Goal: Task Accomplishment & Management: Complete application form

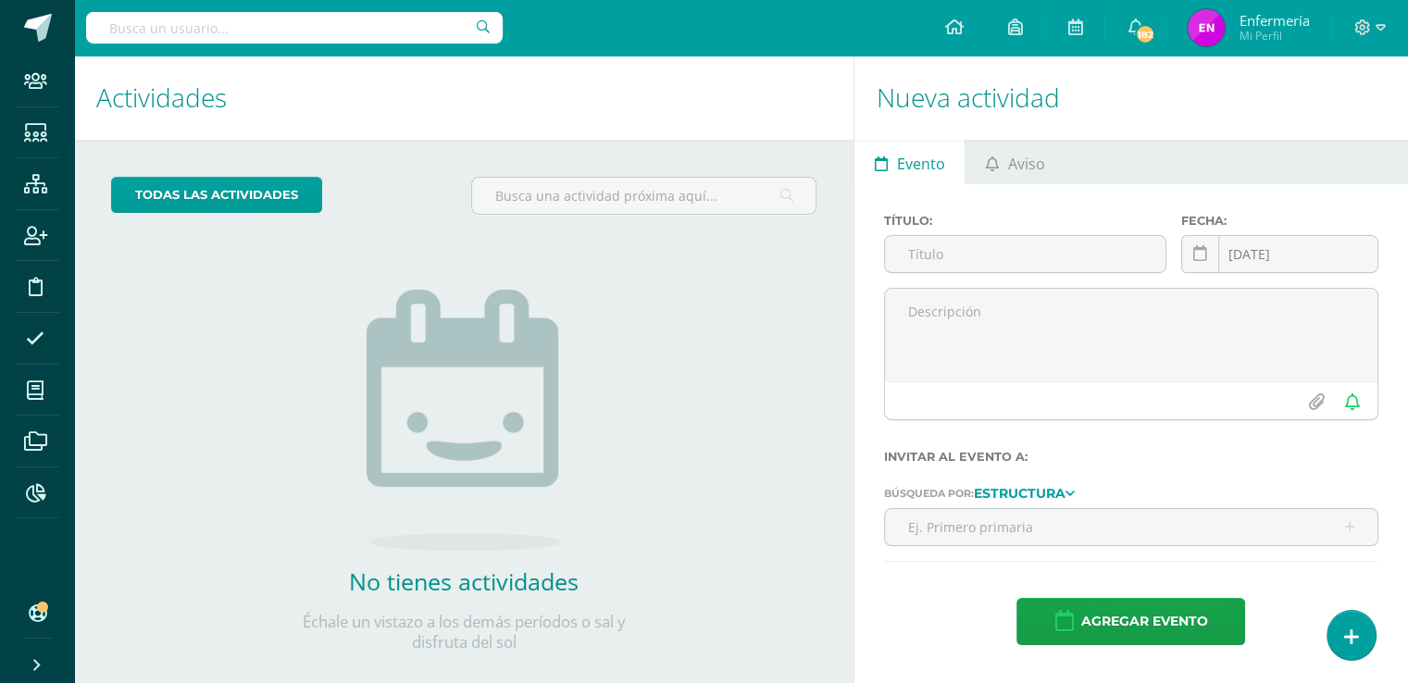
click at [207, 35] on input "text" at bounding box center [294, 27] width 417 height 31
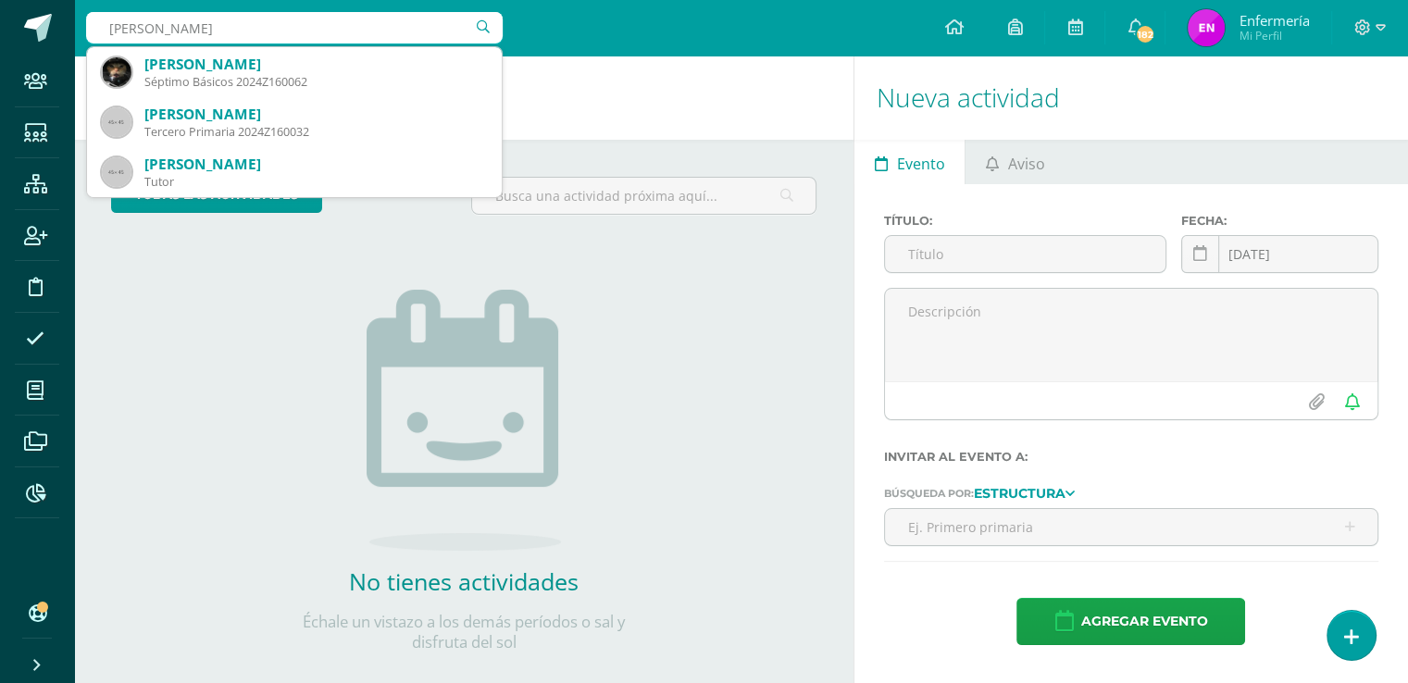
type input "alejandro villagran"
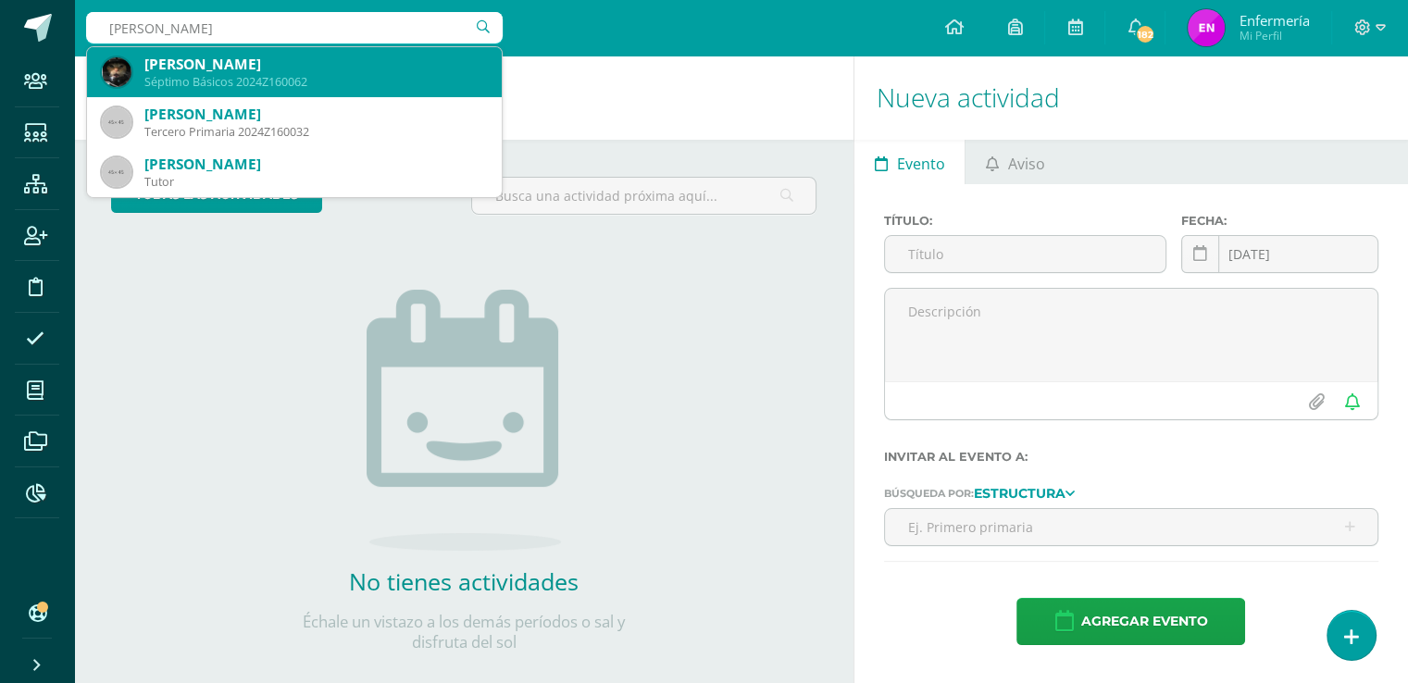
click at [207, 66] on div "Byron Alejandro Villagrán Aguilar" at bounding box center [315, 64] width 343 height 19
click at [207, 66] on h1 "Actividades" at bounding box center [463, 98] width 735 height 84
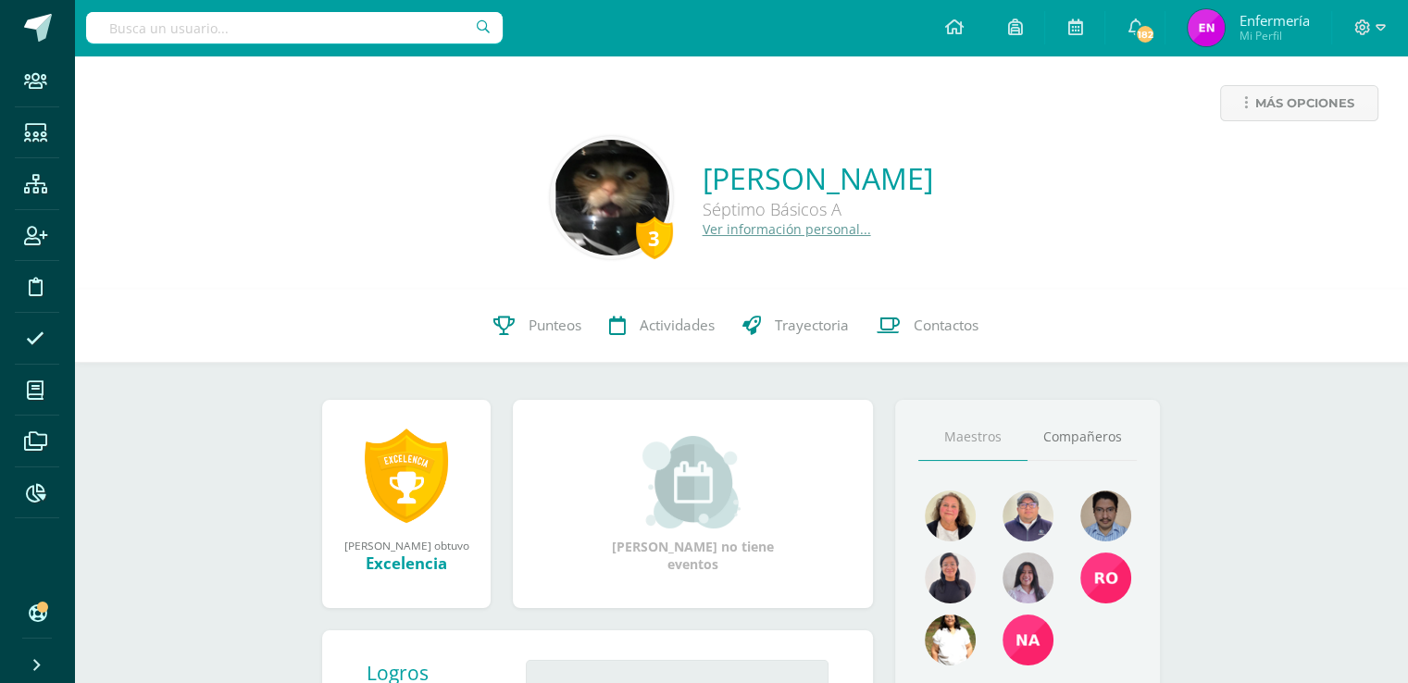
click at [703, 231] on link "Ver información personal..." at bounding box center [787, 229] width 169 height 18
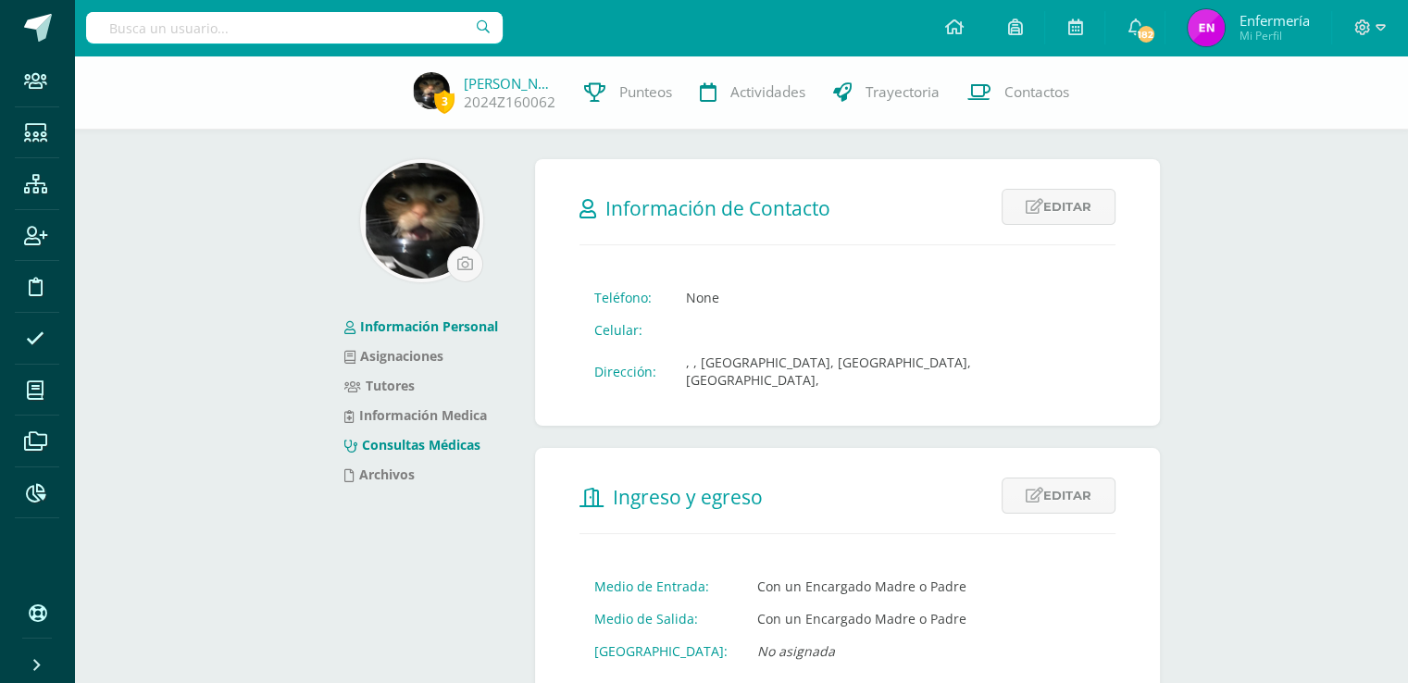
click at [470, 444] on link "Consultas Médicas" at bounding box center [412, 445] width 136 height 18
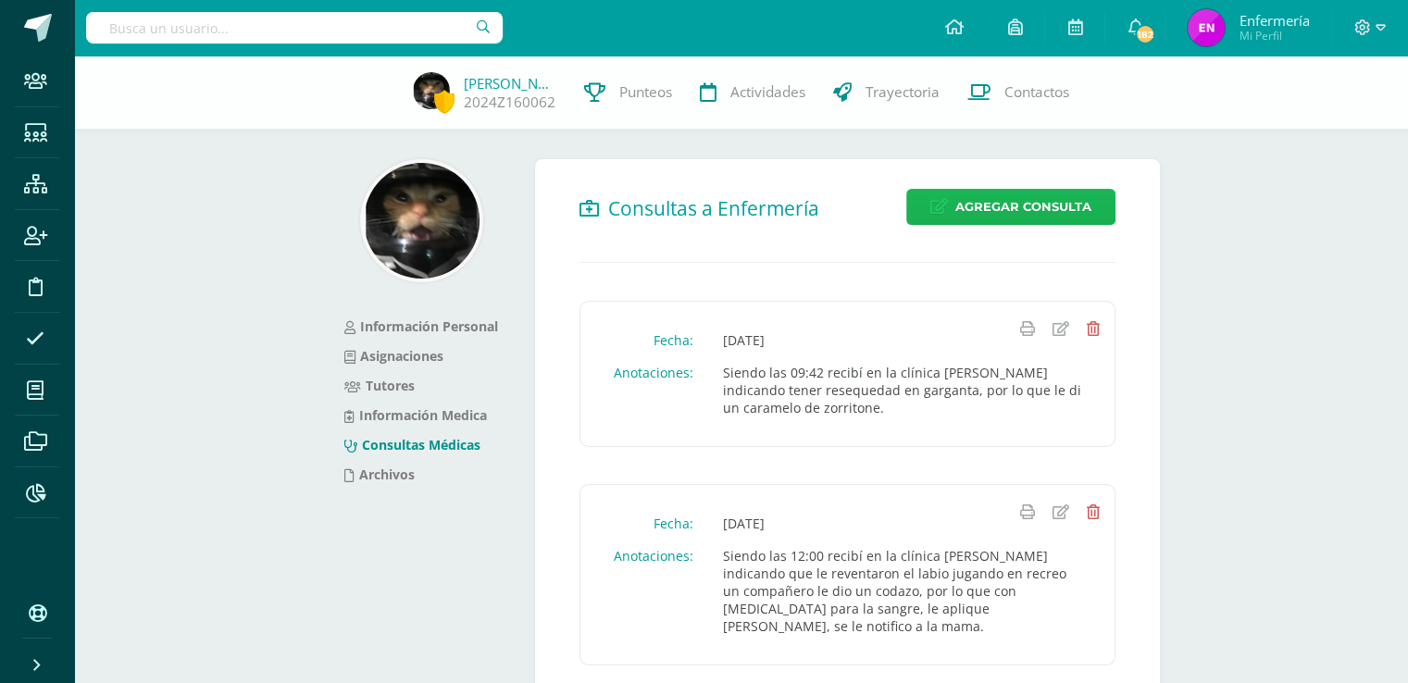
click at [1006, 221] on span "Agregar Consulta" at bounding box center [1024, 207] width 136 height 34
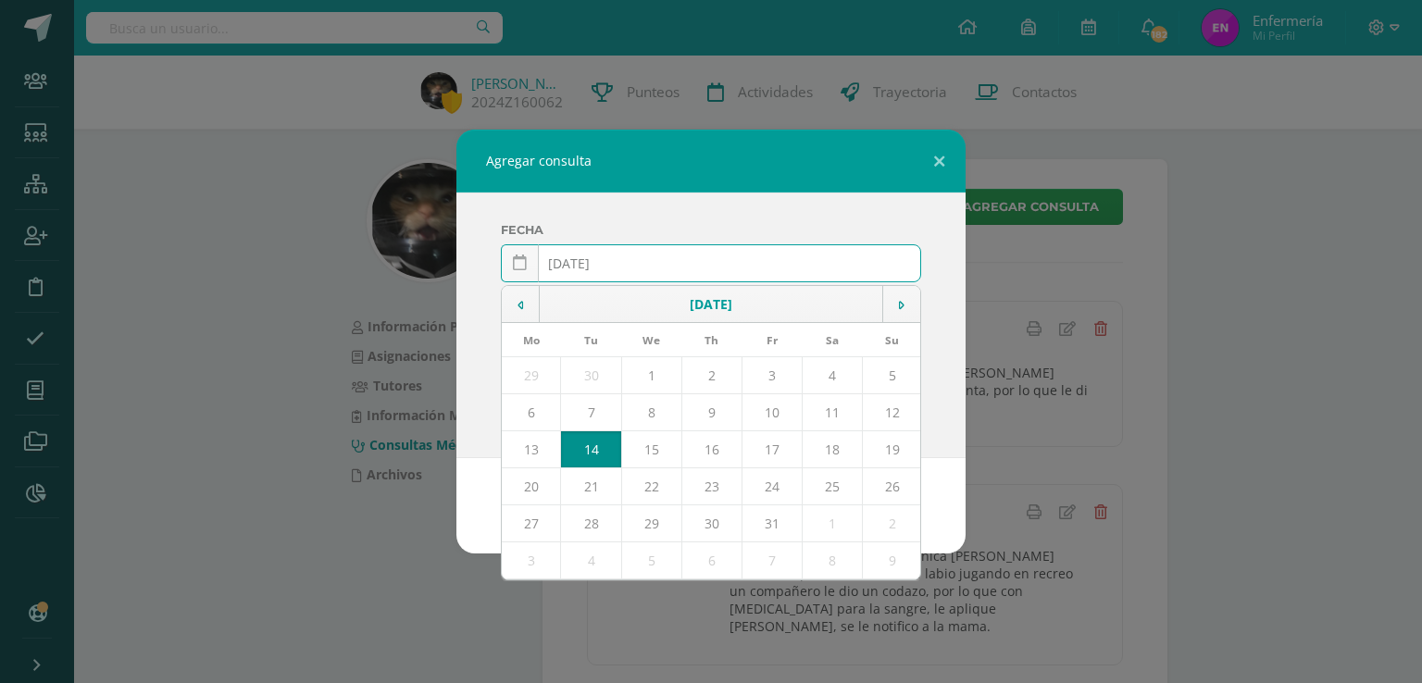
click at [595, 265] on input "[DATE]" at bounding box center [711, 263] width 418 height 36
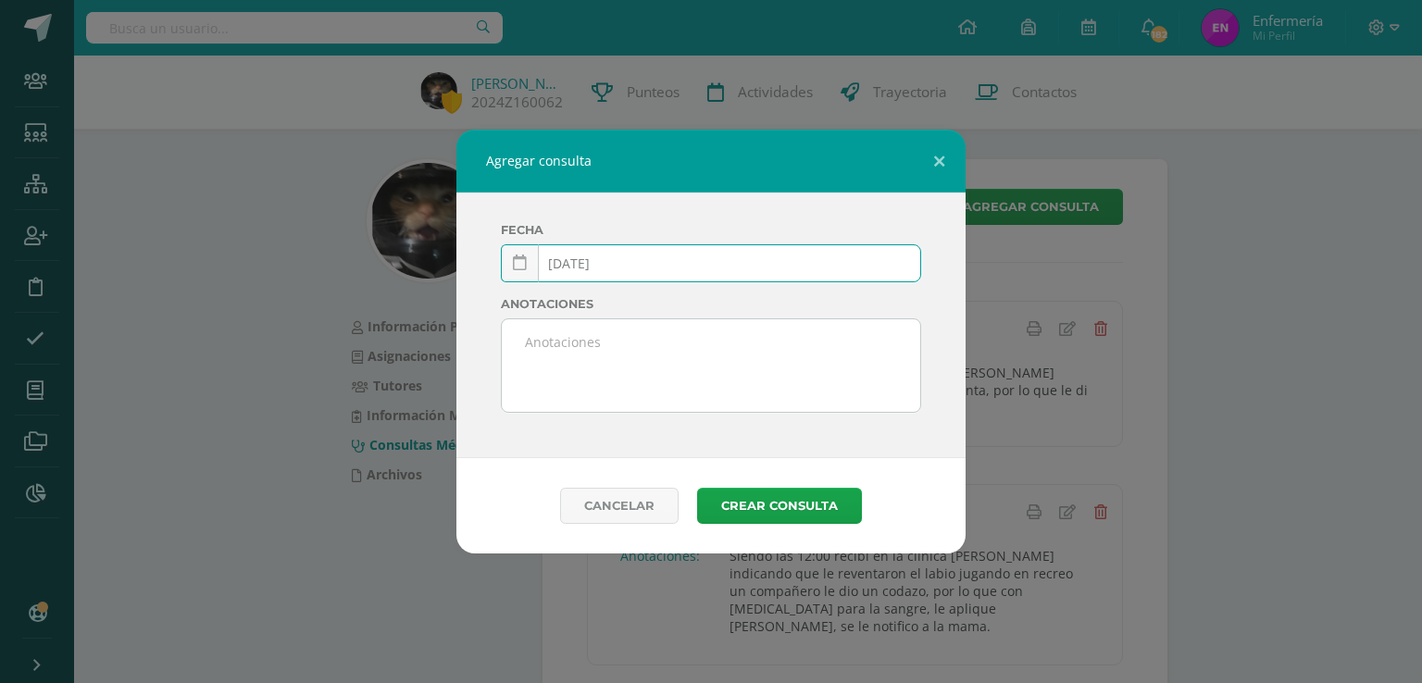
click at [618, 262] on input "2025-03-14" at bounding box center [711, 263] width 418 height 36
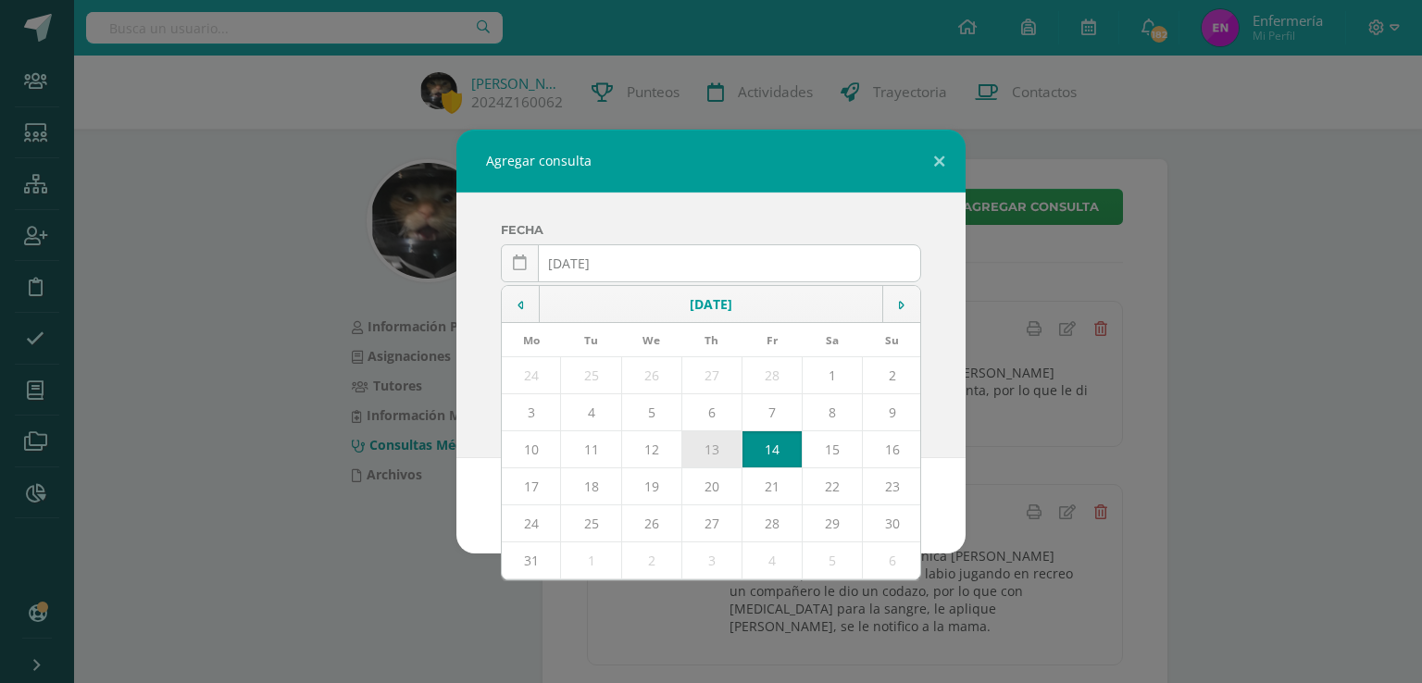
click at [715, 446] on td "13" at bounding box center [711, 449] width 60 height 37
type input "2025-03-13"
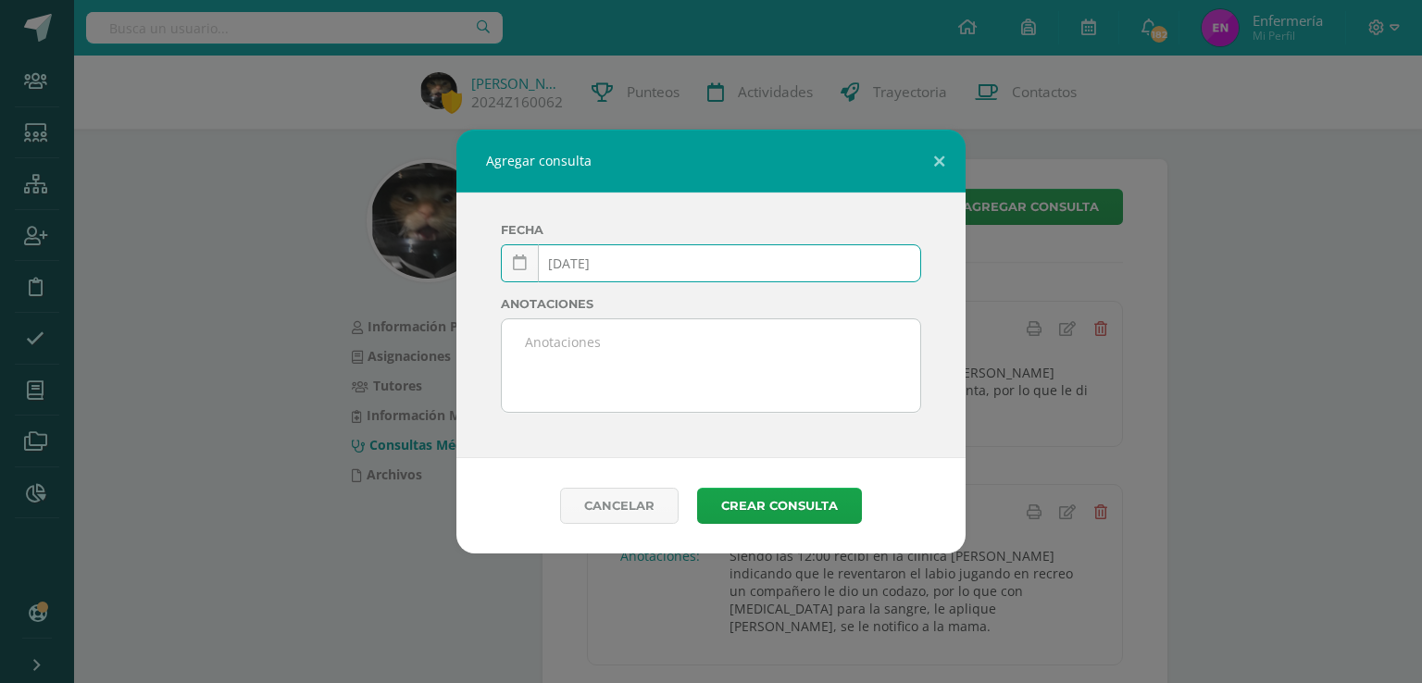
click at [596, 362] on textarea at bounding box center [711, 365] width 418 height 93
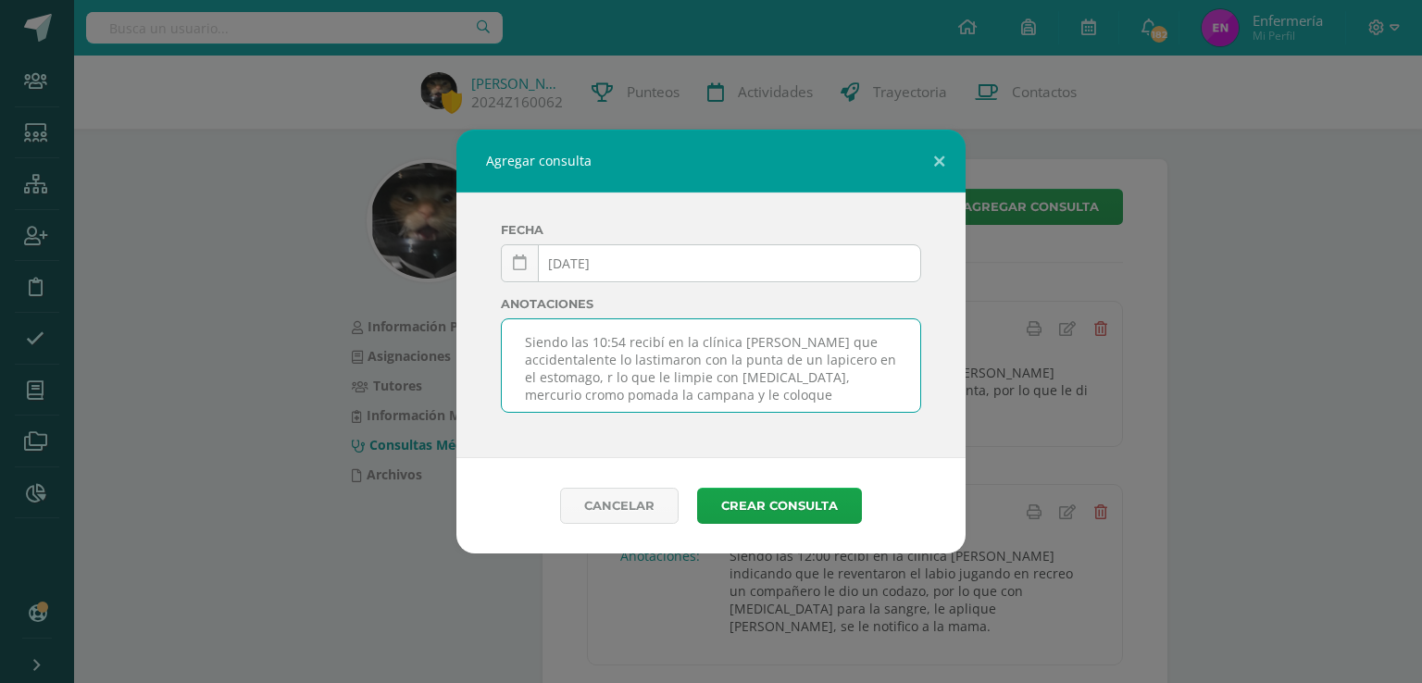
scroll to position [10, 0]
click at [611, 349] on textarea "Siendo las 10:54 recibí en la clínica a Alejandro indiando que accidentalente l…" at bounding box center [711, 365] width 418 height 93
click at [830, 329] on textarea "Siendo las 10:54 recibí en la clínica a Alejandro indiando que accidentalmente …" at bounding box center [711, 365] width 418 height 93
type textarea "Siendo las 10:54 recibí en la clínica a Alejandro indicando que accidentalmente…"
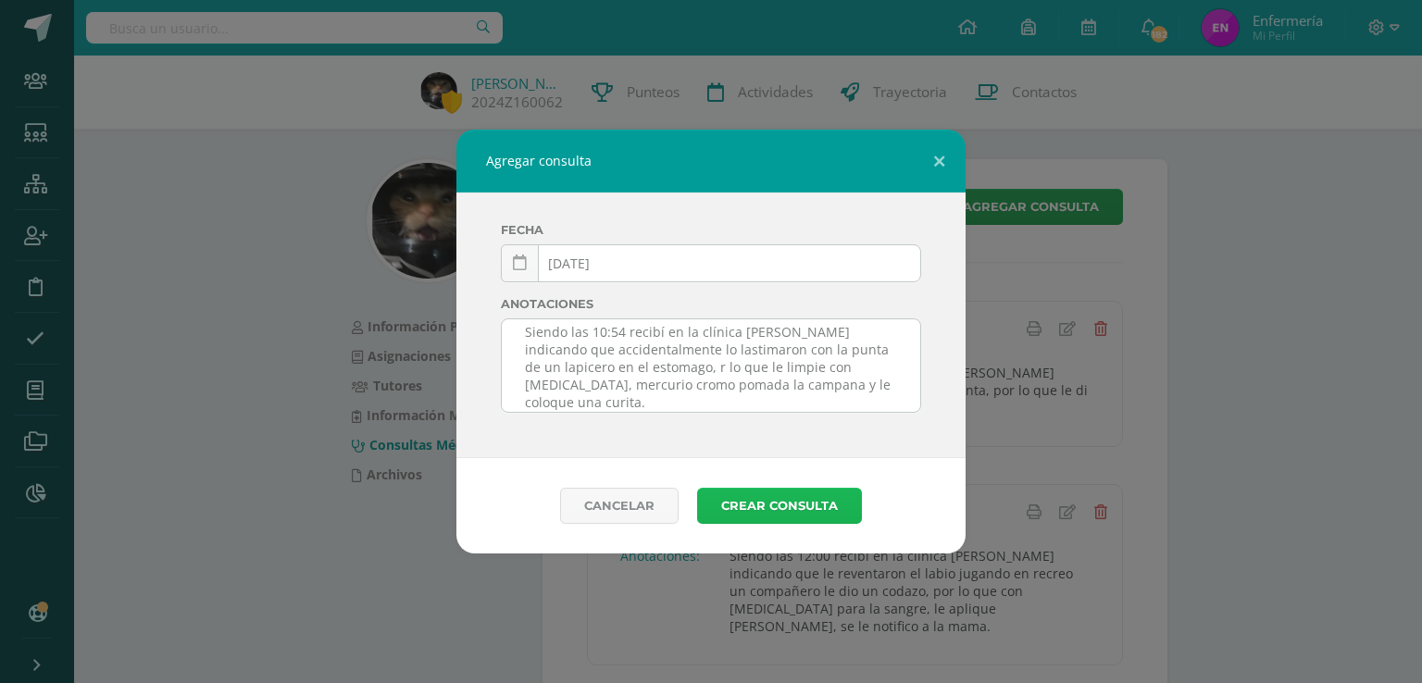
click at [774, 499] on button "Crear consulta" at bounding box center [779, 506] width 165 height 36
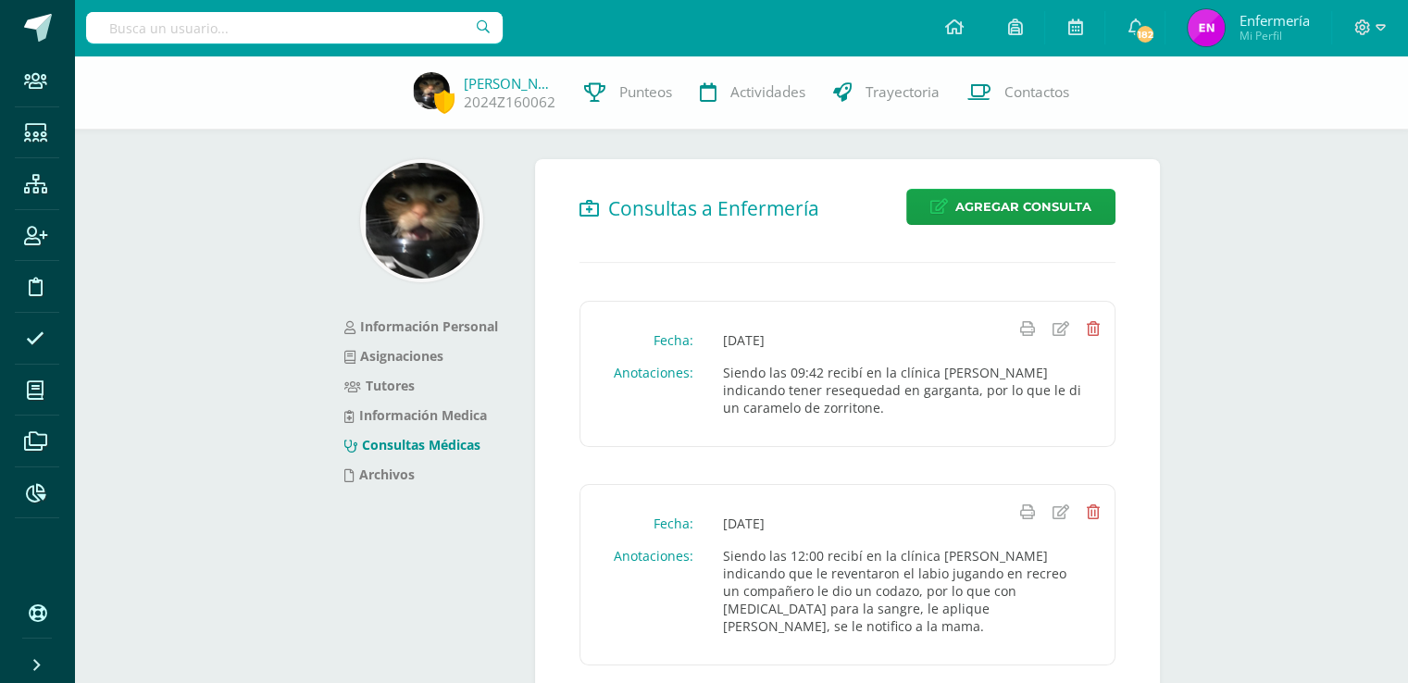
click at [248, 32] on input "text" at bounding box center [294, 27] width 417 height 31
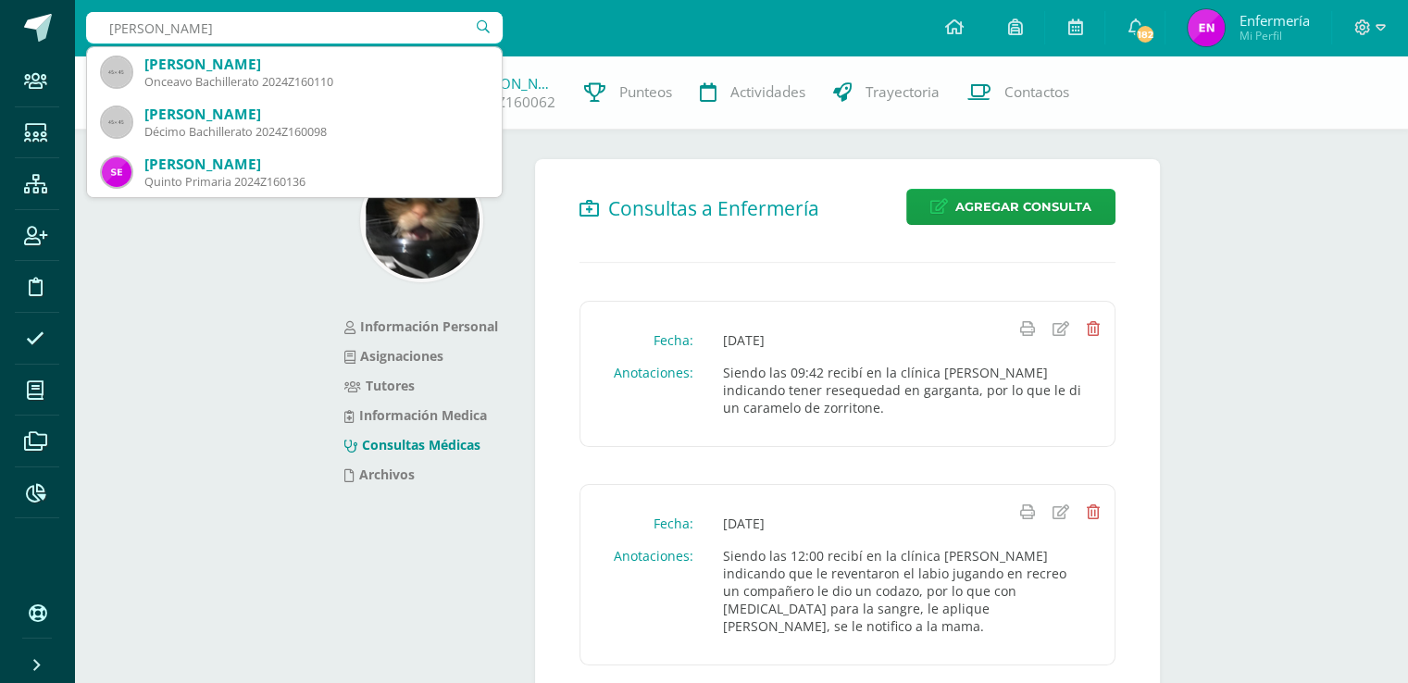
type input "sebastian alvarez"
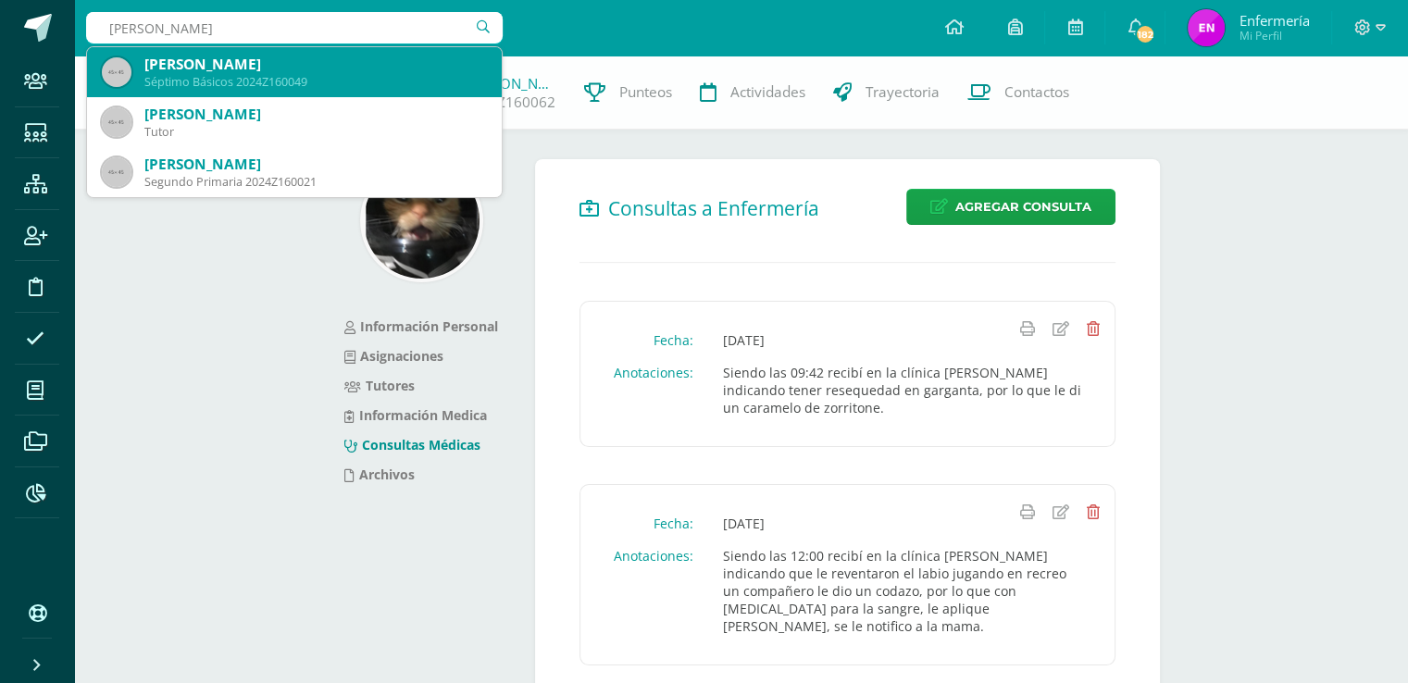
click at [230, 68] on div "[PERSON_NAME]" at bounding box center [315, 64] width 343 height 19
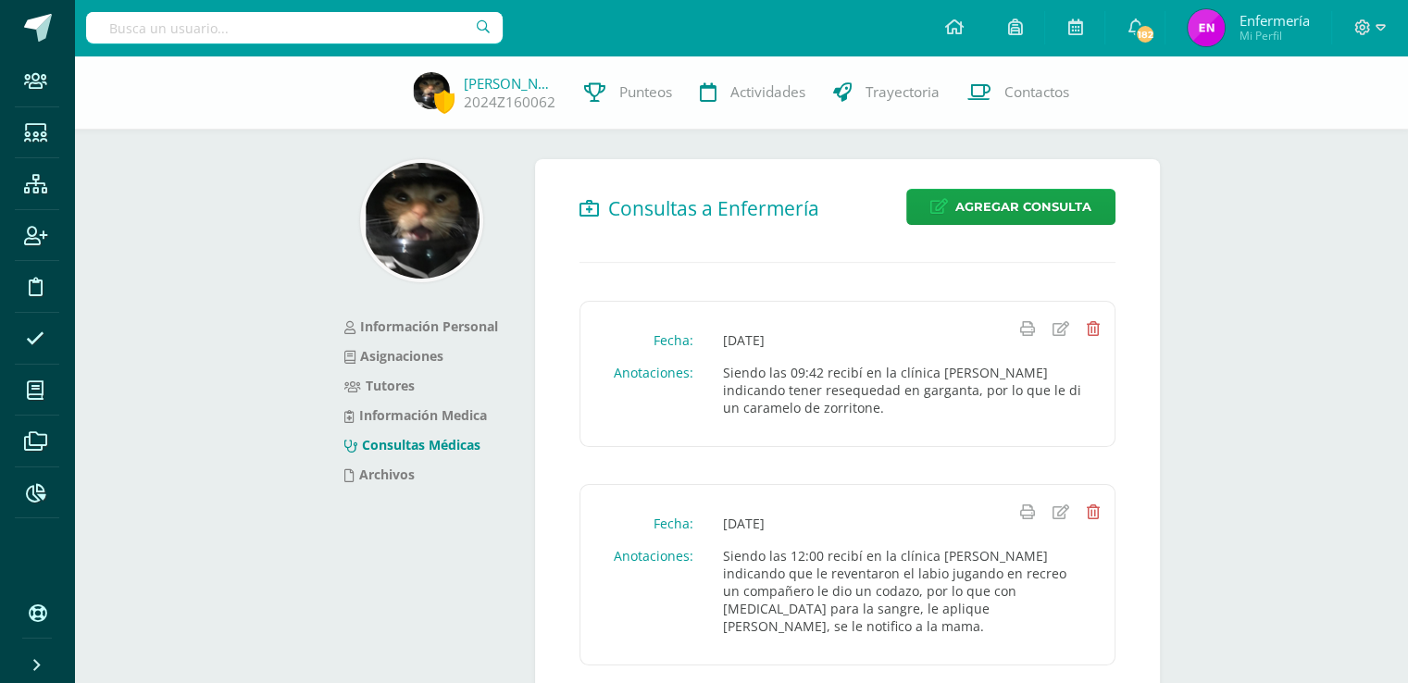
click at [230, 68] on div "Byron Villagrán 2024Z160062 Punteos Actividades Trayectoria Contactos" at bounding box center [704, 93] width 1408 height 74
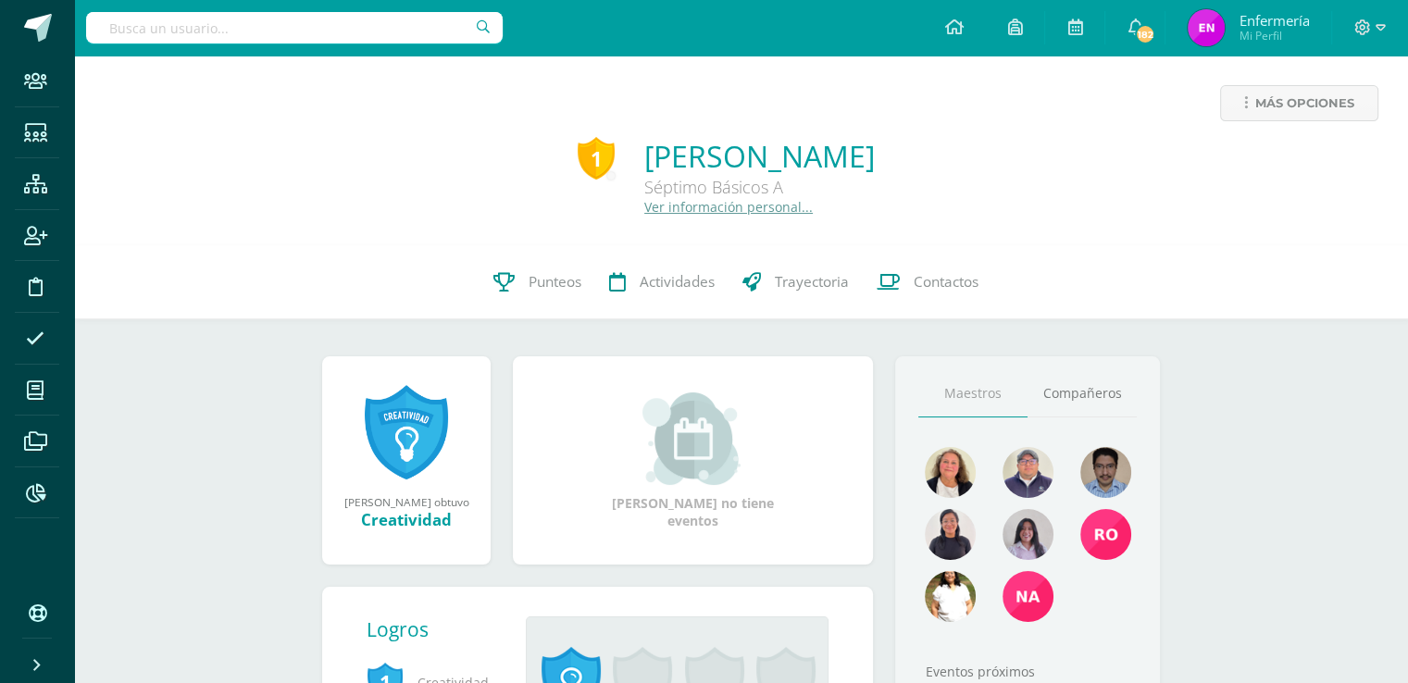
click at [646, 213] on link "Ver información personal..." at bounding box center [728, 207] width 169 height 18
click at [673, 211] on link "Ver información personal..." at bounding box center [728, 207] width 169 height 18
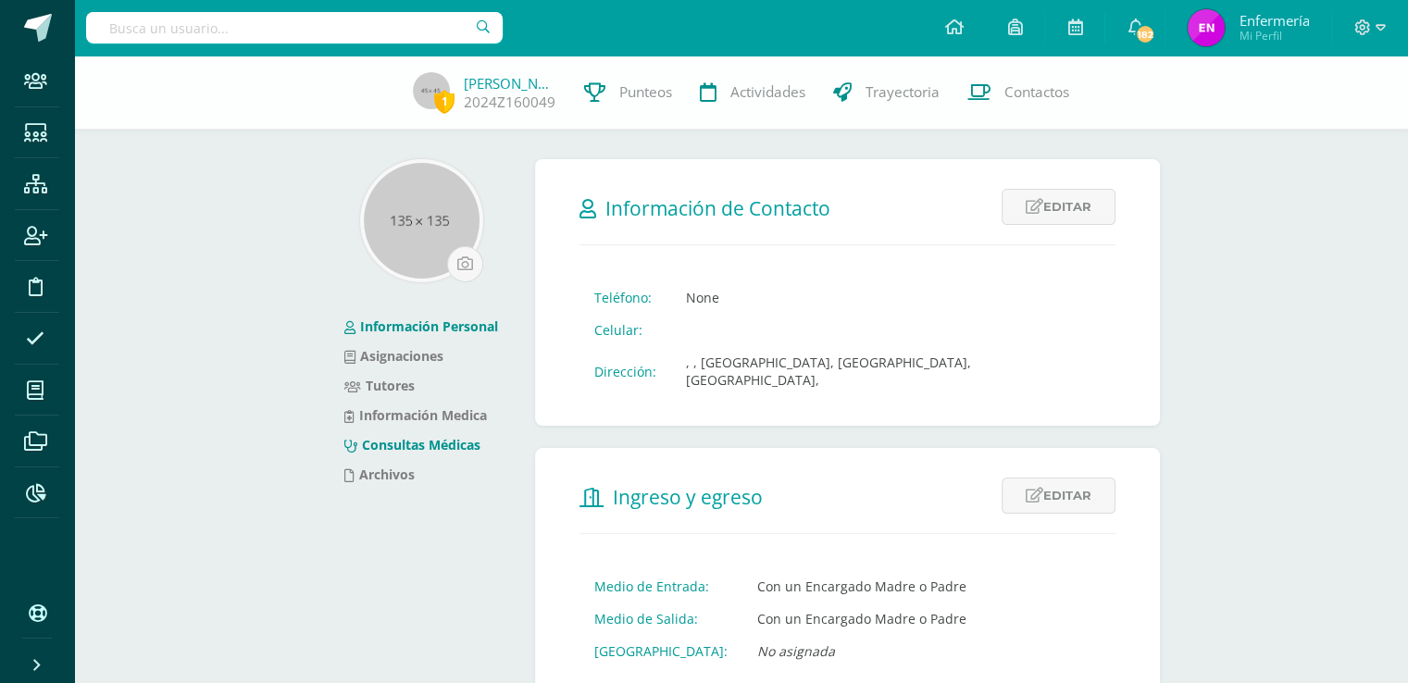
click at [454, 453] on link "Consultas Médicas" at bounding box center [412, 445] width 136 height 18
click at [456, 443] on link "Consultas Médicas" at bounding box center [412, 445] width 136 height 18
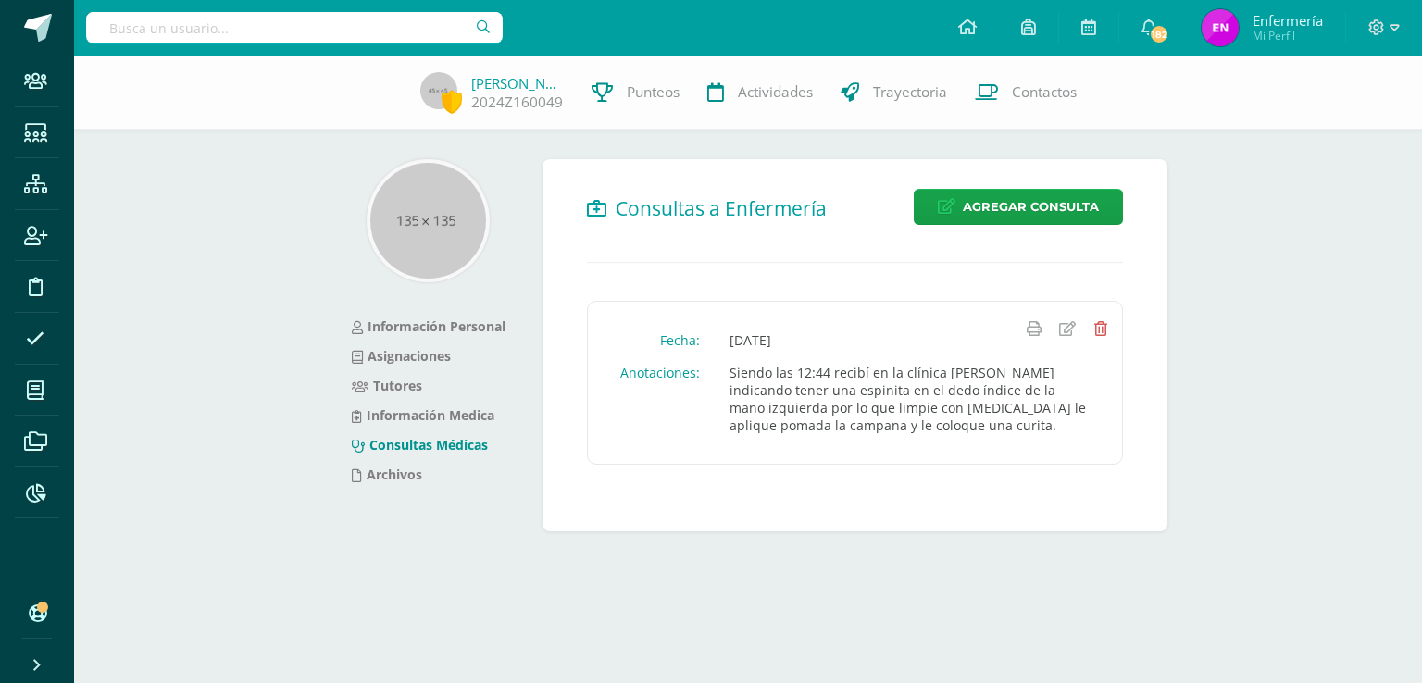
click at [430, 30] on input "text" at bounding box center [294, 27] width 417 height 31
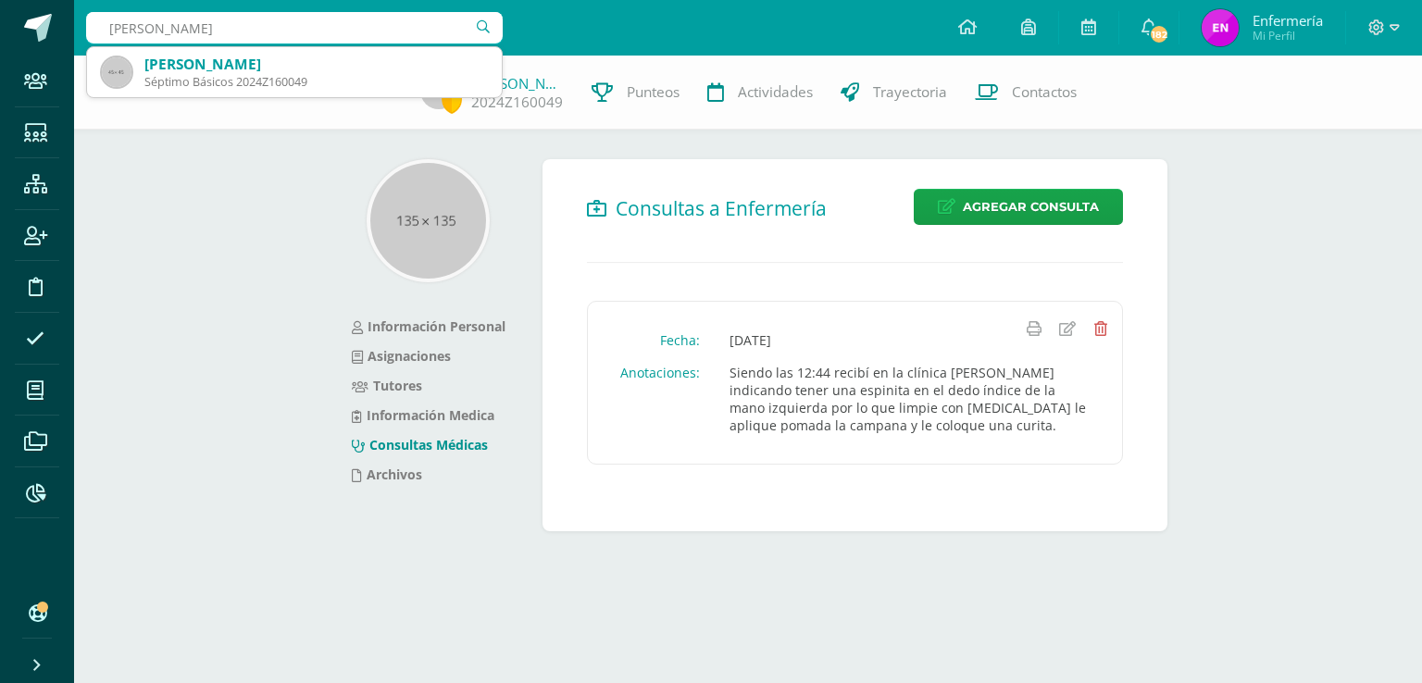
type input "[PERSON_NAME]"
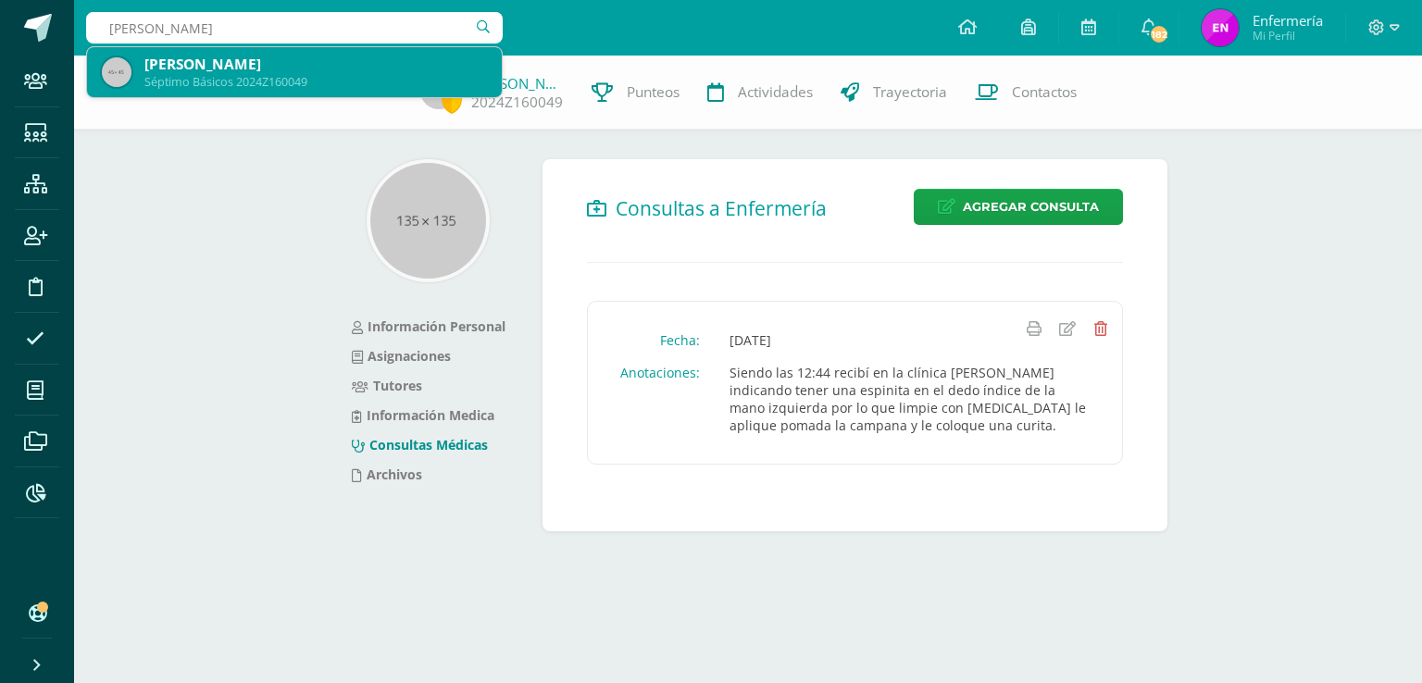
click at [311, 75] on div "Séptimo Básicos 2024Z160049" at bounding box center [315, 82] width 343 height 16
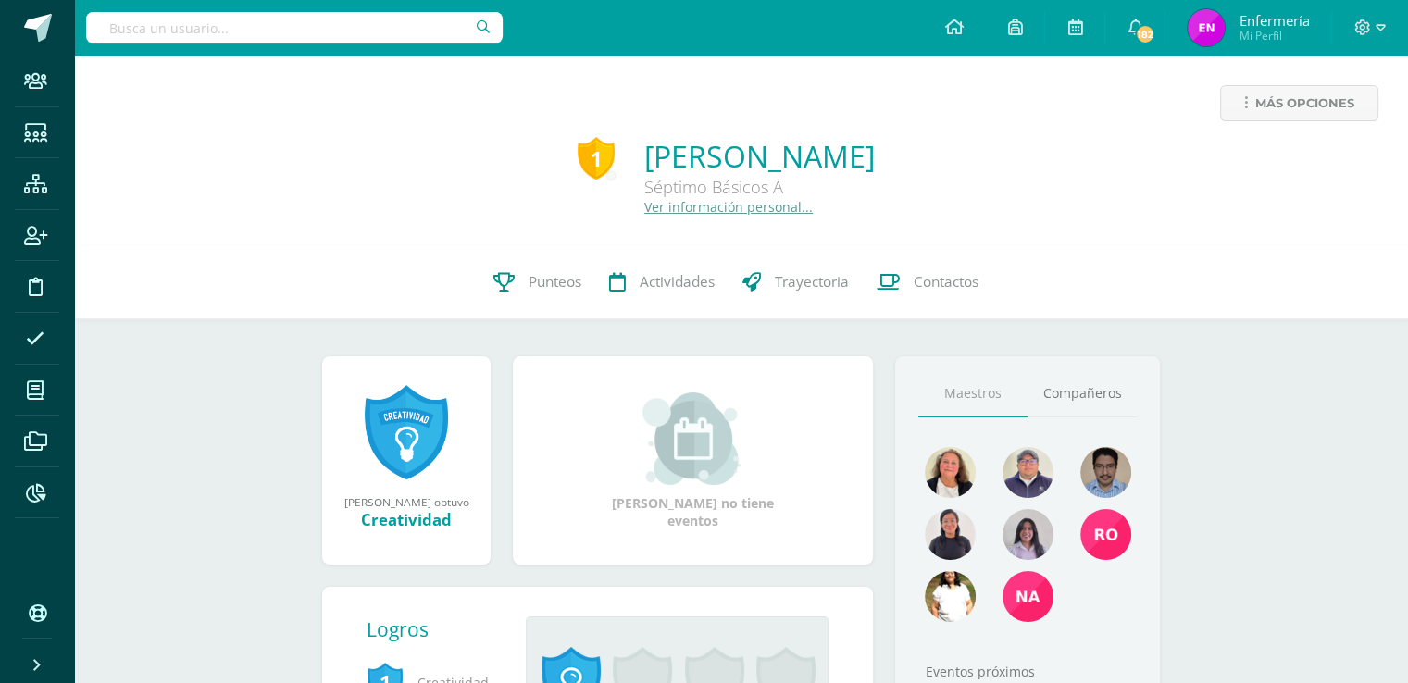
click at [644, 212] on link "Ver información personal..." at bounding box center [728, 207] width 169 height 18
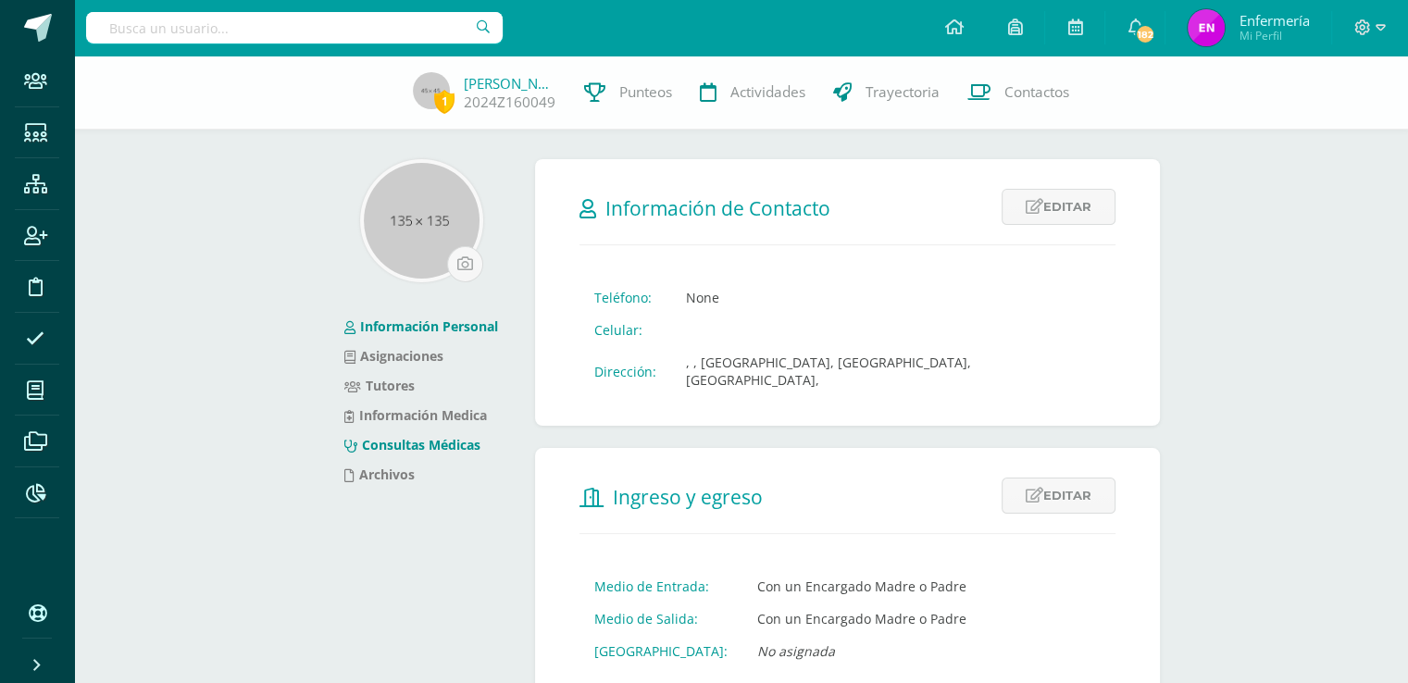
click at [463, 448] on link "Consultas Médicas" at bounding box center [412, 445] width 136 height 18
